Goal: Contribute content: Add original content to the website for others to see

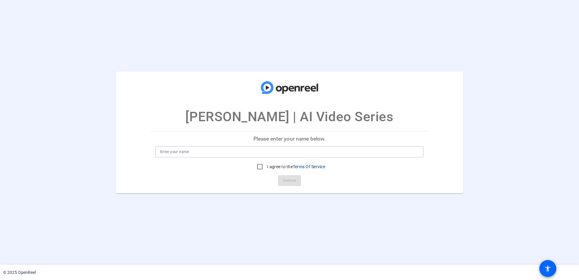
click at [193, 151] on input at bounding box center [289, 151] width 258 height 7
type input "[PERSON_NAME]"
click at [260, 167] on input "I agree to the Terms Of Service" at bounding box center [260, 166] width 12 height 12
checkbox input "true"
click at [290, 184] on span "Continue" at bounding box center [289, 180] width 13 height 9
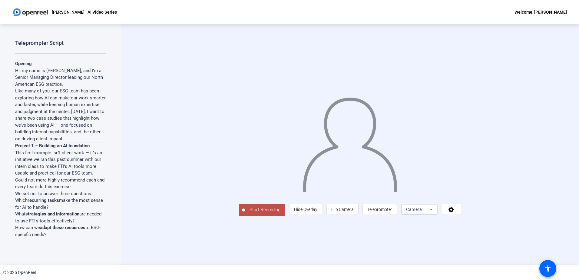
click at [385, 195] on icon at bounding box center [431, 210] width 3 height 2
click at [385, 195] on span "Screen And Camera" at bounding box center [476, 226] width 31 height 15
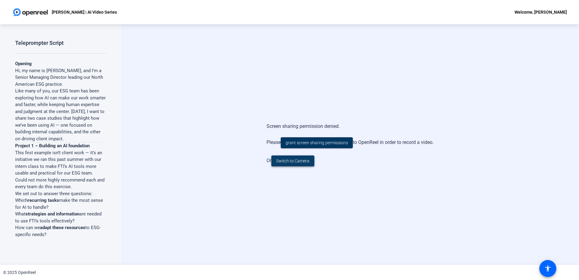
click at [295, 162] on span "Switch to Camera" at bounding box center [292, 161] width 33 height 6
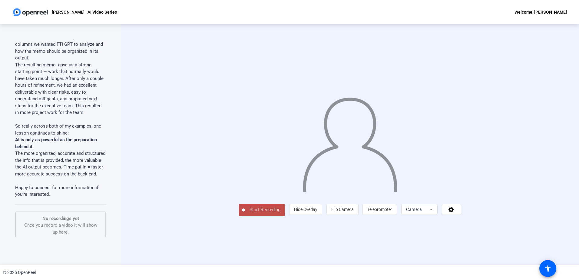
scroll to position [665, 0]
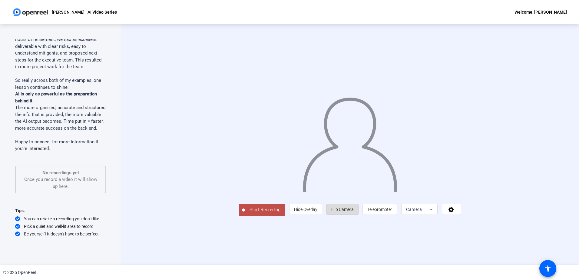
click at [354, 195] on span "Flip Camera" at bounding box center [342, 209] width 22 height 5
click at [385, 195] on span "Teleprompter" at bounding box center [379, 209] width 25 height 5
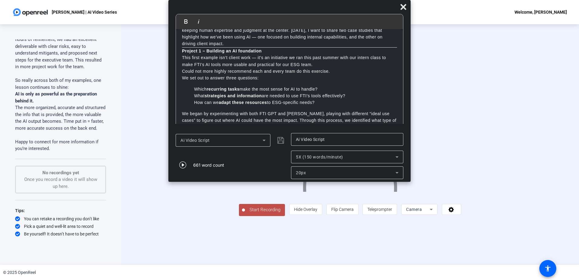
scroll to position [0, 0]
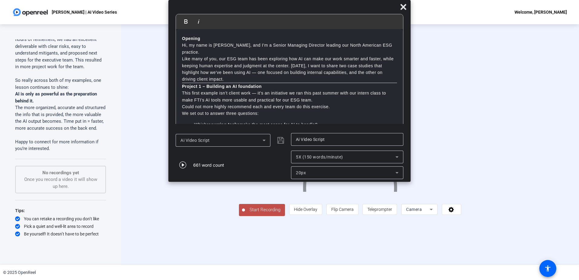
click at [385, 157] on icon at bounding box center [396, 156] width 7 height 7
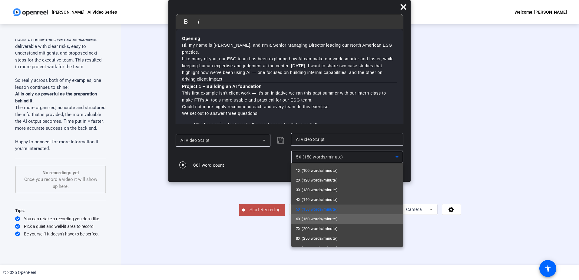
click at [350, 195] on mat-option "6X (160 words/minute)" at bounding box center [347, 219] width 112 height 10
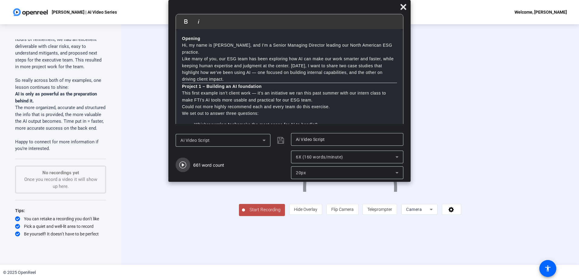
click at [182, 165] on icon "button" at bounding box center [182, 164] width 7 height 7
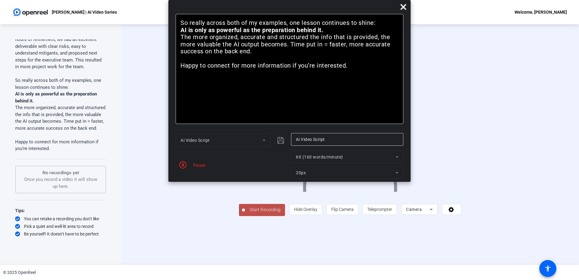
click at [385, 158] on mat-form-field "6X (160 words/minute)" at bounding box center [347, 156] width 112 height 13
click at [385, 160] on mat-form-field "6X (160 words/minute)" at bounding box center [347, 156] width 112 height 13
click at [181, 167] on icon "button" at bounding box center [182, 164] width 7 height 7
click at [385, 156] on icon at bounding box center [396, 156] width 7 height 7
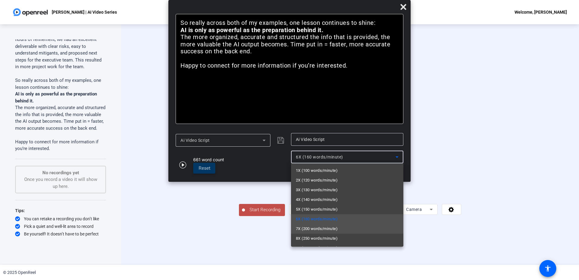
scroll to position [9, 0]
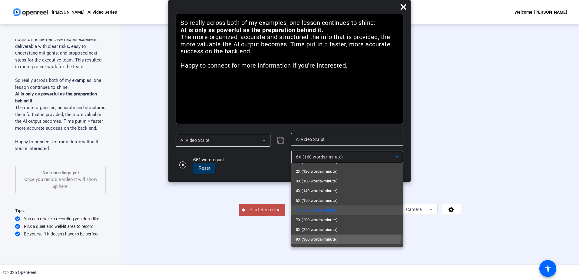
click at [319, 195] on span "9X (300 words/minute)" at bounding box center [317, 238] width 42 height 7
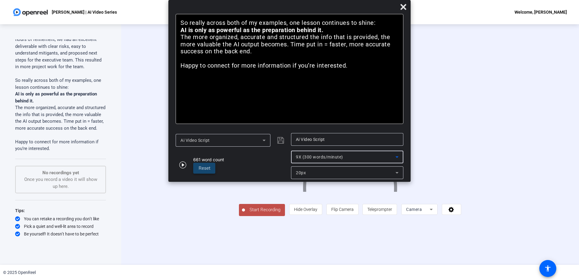
click at [206, 170] on span "Reset" at bounding box center [205, 167] width 12 height 5
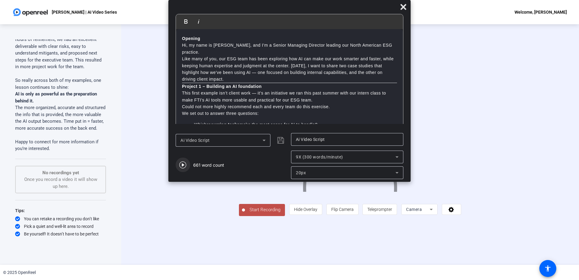
click at [183, 165] on icon "button" at bounding box center [182, 164] width 7 height 7
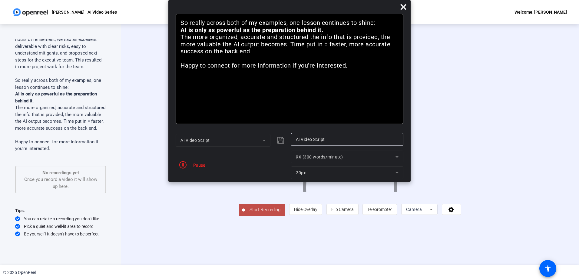
click at [385, 155] on mat-form-field "9X (300 words/minute)" at bounding box center [347, 156] width 112 height 13
click at [385, 160] on mat-form-field "9X (300 words/minute)" at bounding box center [347, 156] width 112 height 13
click at [385, 156] on mat-form-field "9X (300 words/minute)" at bounding box center [347, 156] width 112 height 13
click at [183, 164] on icon "button" at bounding box center [182, 164] width 7 height 7
click at [385, 158] on icon at bounding box center [396, 157] width 3 height 2
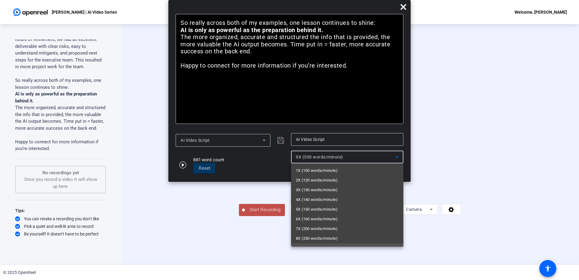
scroll to position [6, 0]
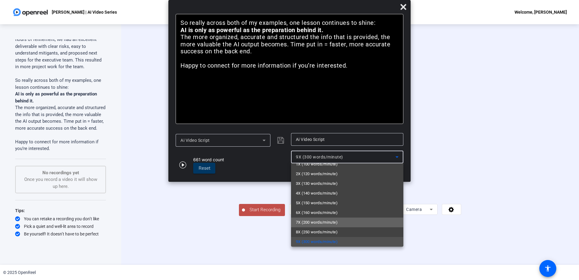
click at [349, 195] on mat-option "7X (200 words/minute)" at bounding box center [347, 222] width 112 height 10
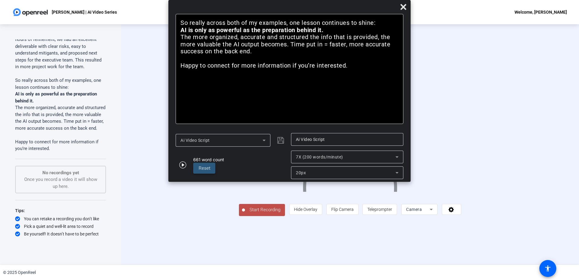
click at [198, 167] on span at bounding box center [204, 168] width 22 height 15
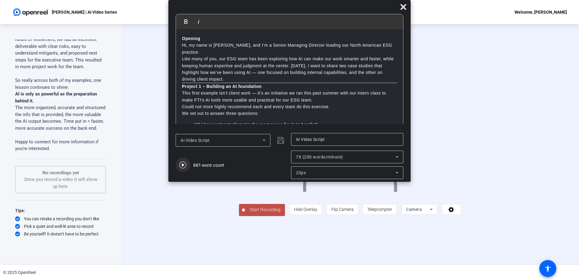
click at [181, 165] on icon "button" at bounding box center [182, 164] width 7 height 7
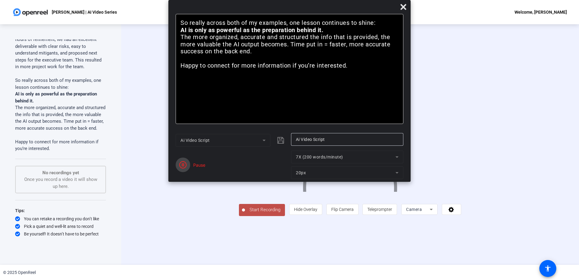
click at [182, 166] on icon "button" at bounding box center [182, 164] width 7 height 7
click at [385, 175] on icon at bounding box center [396, 172] width 7 height 7
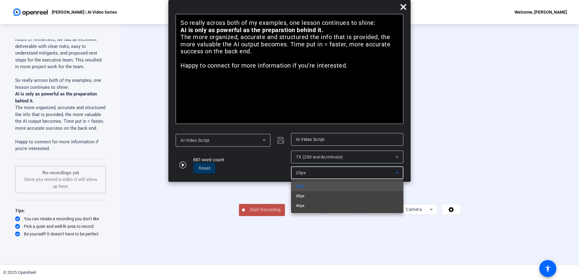
click at [385, 175] on div at bounding box center [289, 140] width 579 height 280
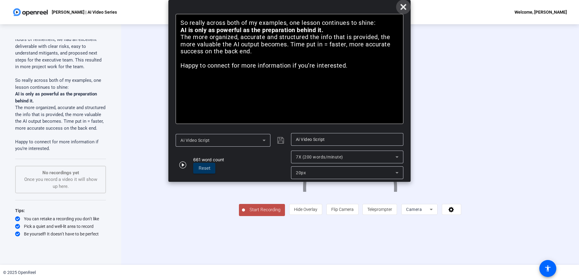
click at [385, 8] on icon at bounding box center [403, 7] width 6 height 6
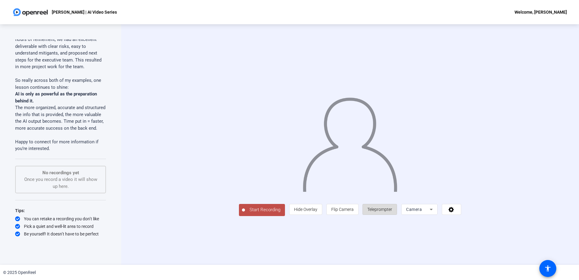
click at [385, 195] on span "Teleprompter" at bounding box center [379, 209] width 25 height 12
click at [385, 195] on span "Teleprompter" at bounding box center [379, 209] width 25 height 5
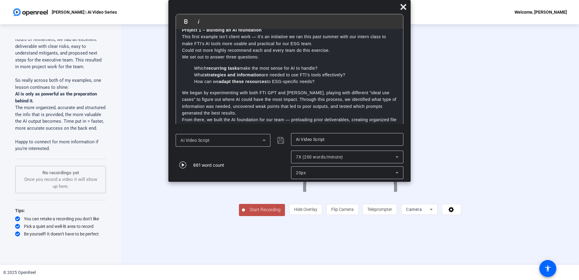
scroll to position [0, 0]
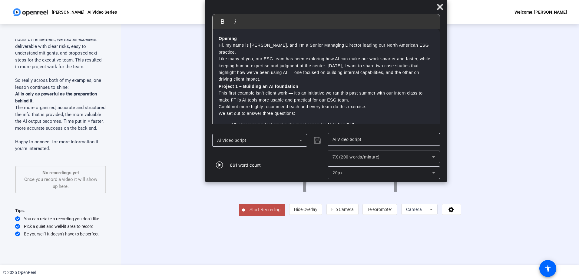
drag, startPoint x: 276, startPoint y: 7, endPoint x: 312, endPoint y: -21, distance: 46.2
click at [312, 0] on html "Accessibility Screen-Reader Guide, Feedback, and Issue Reporting | New window […" at bounding box center [289, 140] width 579 height 280
click at [302, 141] on icon at bounding box center [300, 140] width 7 height 7
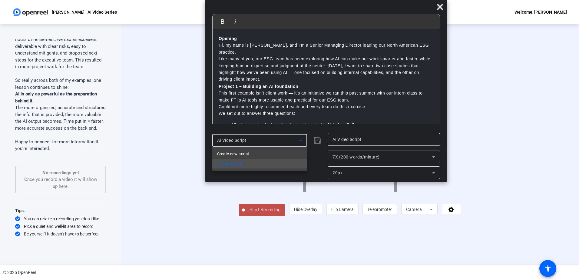
click at [302, 141] on div at bounding box center [289, 140] width 579 height 280
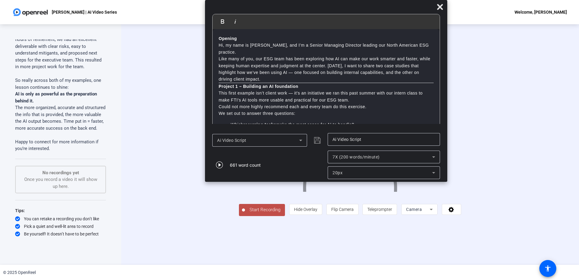
click at [245, 195] on span "Start Recording" at bounding box center [265, 209] width 40 height 7
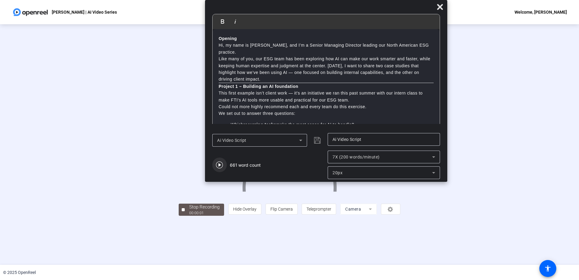
click at [219, 165] on icon "button" at bounding box center [219, 164] width 7 height 7
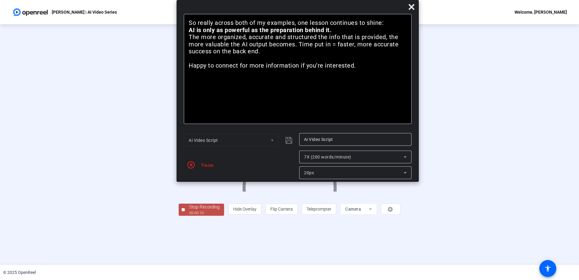
drag, startPoint x: 261, startPoint y: 4, endPoint x: 233, endPoint y: -6, distance: 30.2
click at [233, 0] on html "Accessibility Screen-Reader Guide, Feedback, and Issue Reporting | New window […" at bounding box center [289, 140] width 579 height 280
click at [191, 165] on icon "button" at bounding box center [190, 164] width 7 height 7
click at [191, 164] on icon "button" at bounding box center [190, 164] width 7 height 7
click at [190, 165] on icon "button" at bounding box center [190, 164] width 7 height 7
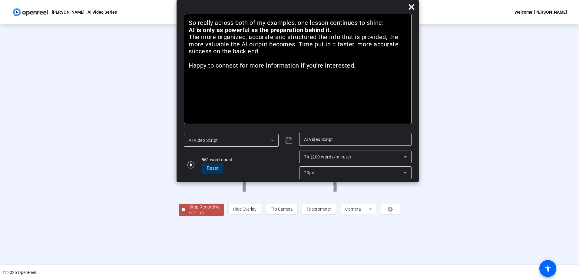
click at [190, 165] on icon "button" at bounding box center [190, 164] width 7 height 7
click at [189, 195] on div "Stop Recording" at bounding box center [204, 206] width 30 height 7
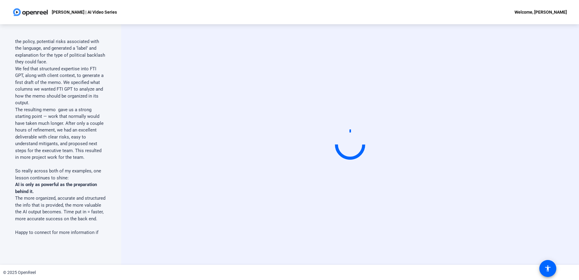
scroll to position [665, 0]
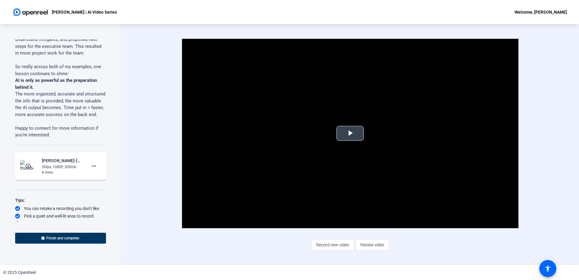
click at [350, 133] on span "Video Player" at bounding box center [350, 133] width 0 height 0
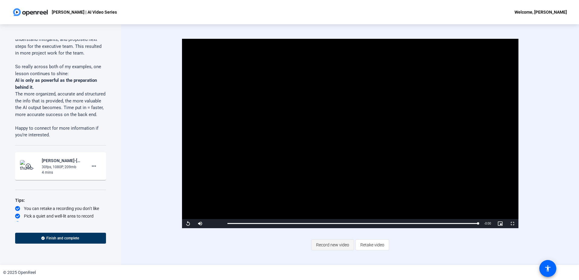
click at [332, 195] on span "Record new video" at bounding box center [332, 245] width 33 height 12
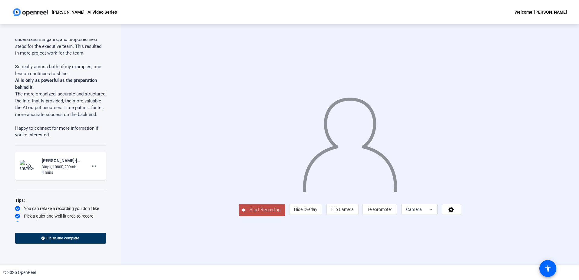
click at [245, 195] on span "Start Recording" at bounding box center [265, 209] width 40 height 7
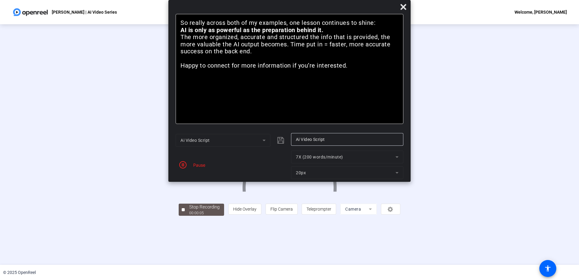
click at [189, 195] on div "Stop Recording" at bounding box center [204, 206] width 30 height 7
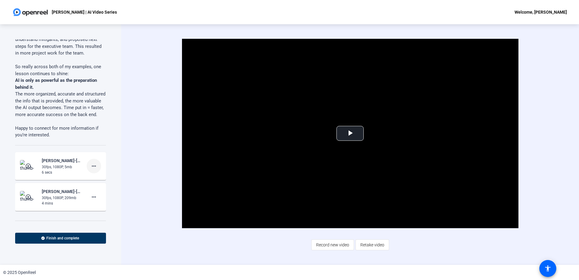
click at [91, 170] on mat-icon "more_horiz" at bounding box center [93, 165] width 7 height 7
click at [97, 194] on span "Delete clip" at bounding box center [100, 191] width 24 height 7
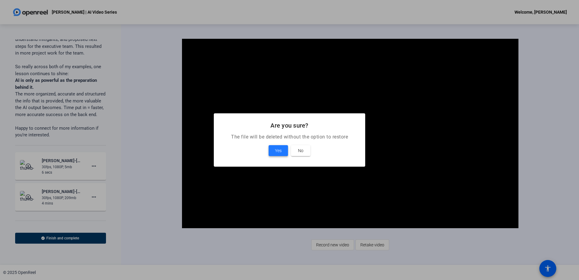
click at [272, 152] on span at bounding box center [277, 150] width 19 height 15
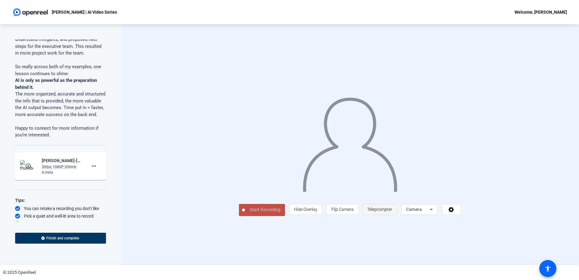
click at [385, 195] on span "Teleprompter" at bounding box center [379, 209] width 25 height 5
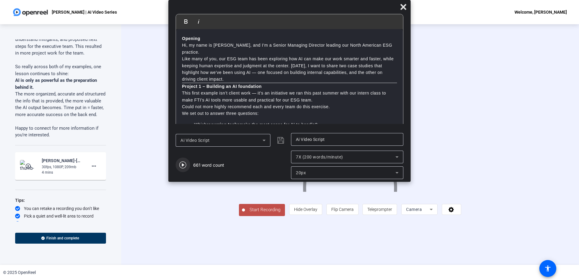
click at [183, 165] on icon "button" at bounding box center [182, 164] width 7 height 7
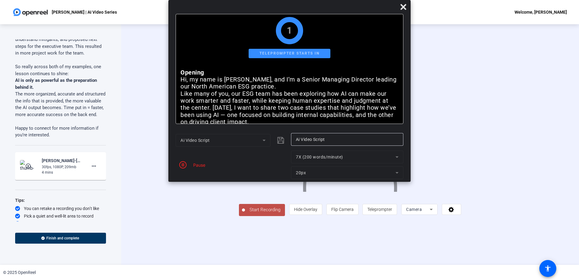
click at [245, 195] on span "Start Recording" at bounding box center [265, 209] width 40 height 7
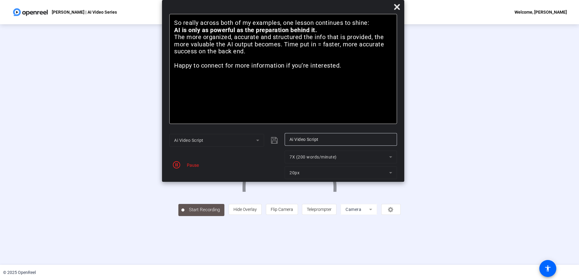
drag, startPoint x: 303, startPoint y: 11, endPoint x: 297, endPoint y: -13, distance: 25.3
click at [297, 0] on html "Accessibility Screen-Reader Guide, Feedback, and Issue Reporting | New window […" at bounding box center [289, 140] width 579 height 280
click at [176, 166] on icon "button" at bounding box center [176, 164] width 7 height 7
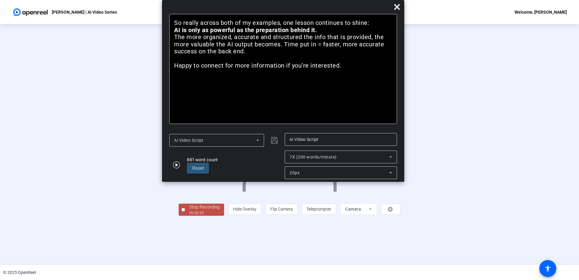
click at [195, 170] on span "Reset" at bounding box center [198, 167] width 12 height 5
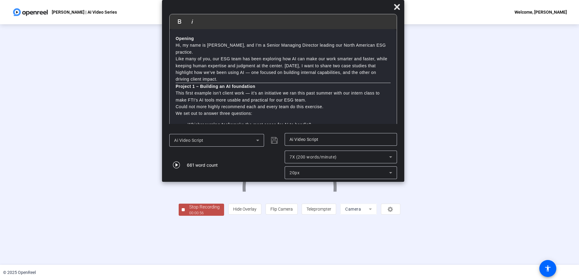
click at [189, 195] on div "00:00:56" at bounding box center [204, 212] width 30 height 5
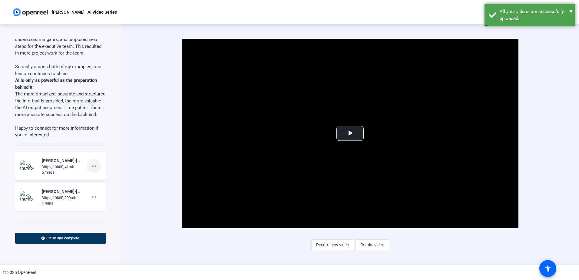
click at [92, 170] on mat-icon "more_horiz" at bounding box center [93, 165] width 7 height 7
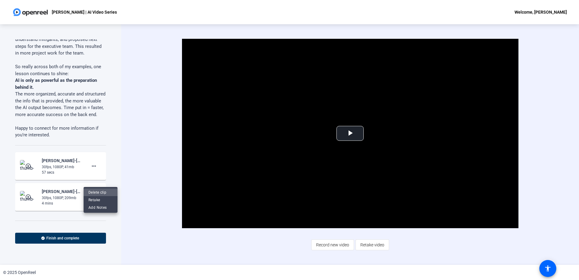
click at [106, 194] on span "Delete clip" at bounding box center [100, 191] width 24 height 7
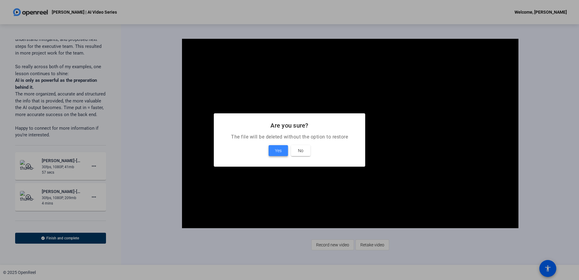
click at [273, 153] on span at bounding box center [277, 150] width 19 height 15
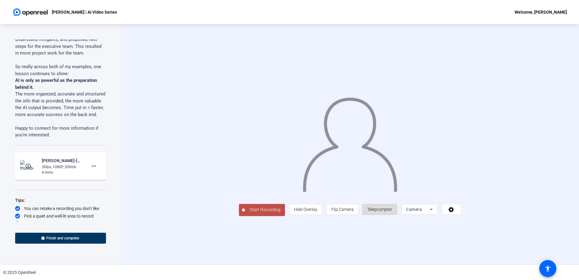
click at [385, 195] on span "Teleprompter" at bounding box center [379, 209] width 25 height 12
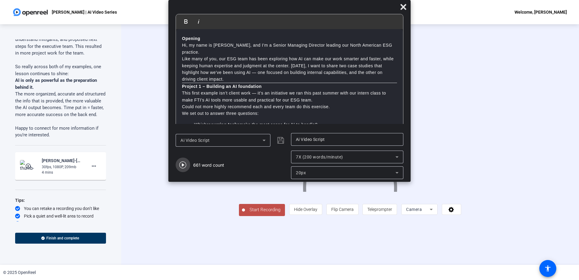
click at [185, 165] on icon "button" at bounding box center [182, 164] width 7 height 7
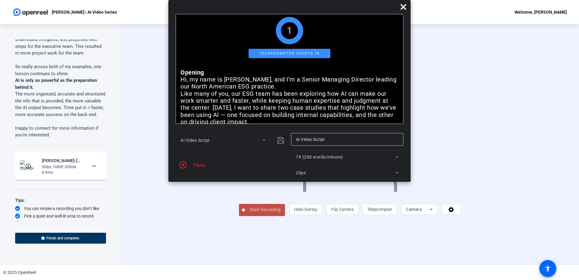
click at [245, 195] on span "Start Recording" at bounding box center [265, 209] width 40 height 7
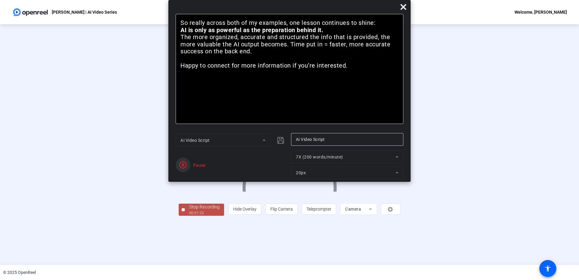
click at [183, 169] on span "button" at bounding box center [183, 164] width 15 height 15
click at [184, 164] on icon "button" at bounding box center [182, 164] width 7 height 7
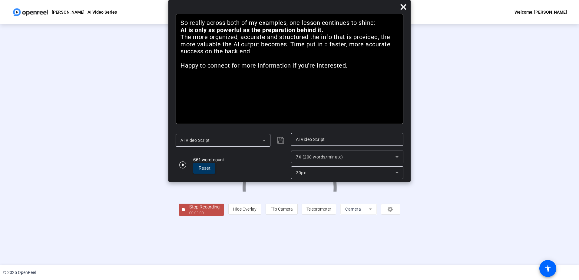
click at [184, 164] on icon "button" at bounding box center [182, 164] width 7 height 7
click at [189, 195] on div "00:04:39" at bounding box center [204, 212] width 30 height 5
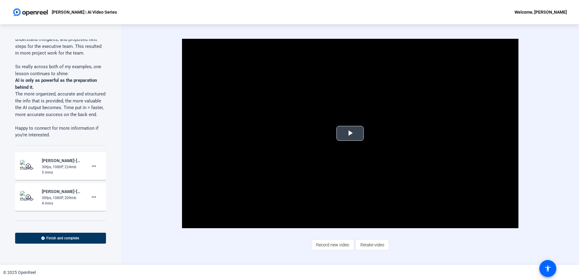
click at [350, 133] on span "Video Player" at bounding box center [350, 133] width 0 height 0
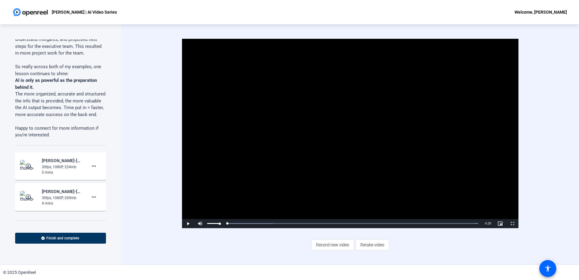
drag, startPoint x: 229, startPoint y: 223, endPoint x: 222, endPoint y: 223, distance: 7.0
click at [222, 195] on div "Play Mute 100% Current Time 0:00 / Duration 4:39 Loaded : 100.00% 0:00 0:00 Str…" at bounding box center [350, 223] width 336 height 9
click at [187, 195] on span "Video Player" at bounding box center [188, 223] width 12 height 0
drag, startPoint x: 301, startPoint y: 224, endPoint x: 187, endPoint y: 222, distance: 114.1
click at [187, 195] on div "Play Mute 100% Current Time 0:00 / Duration 4:39 Loaded : 100.00% 0:02 0:00 Str…" at bounding box center [350, 223] width 336 height 9
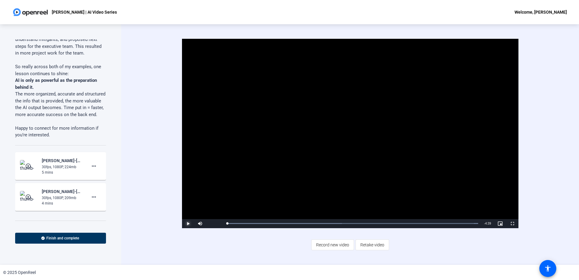
click at [186, 195] on span "Video Player" at bounding box center [188, 223] width 12 height 0
click at [187, 195] on span "Video Player" at bounding box center [188, 223] width 12 height 0
